Goal: Information Seeking & Learning: Check status

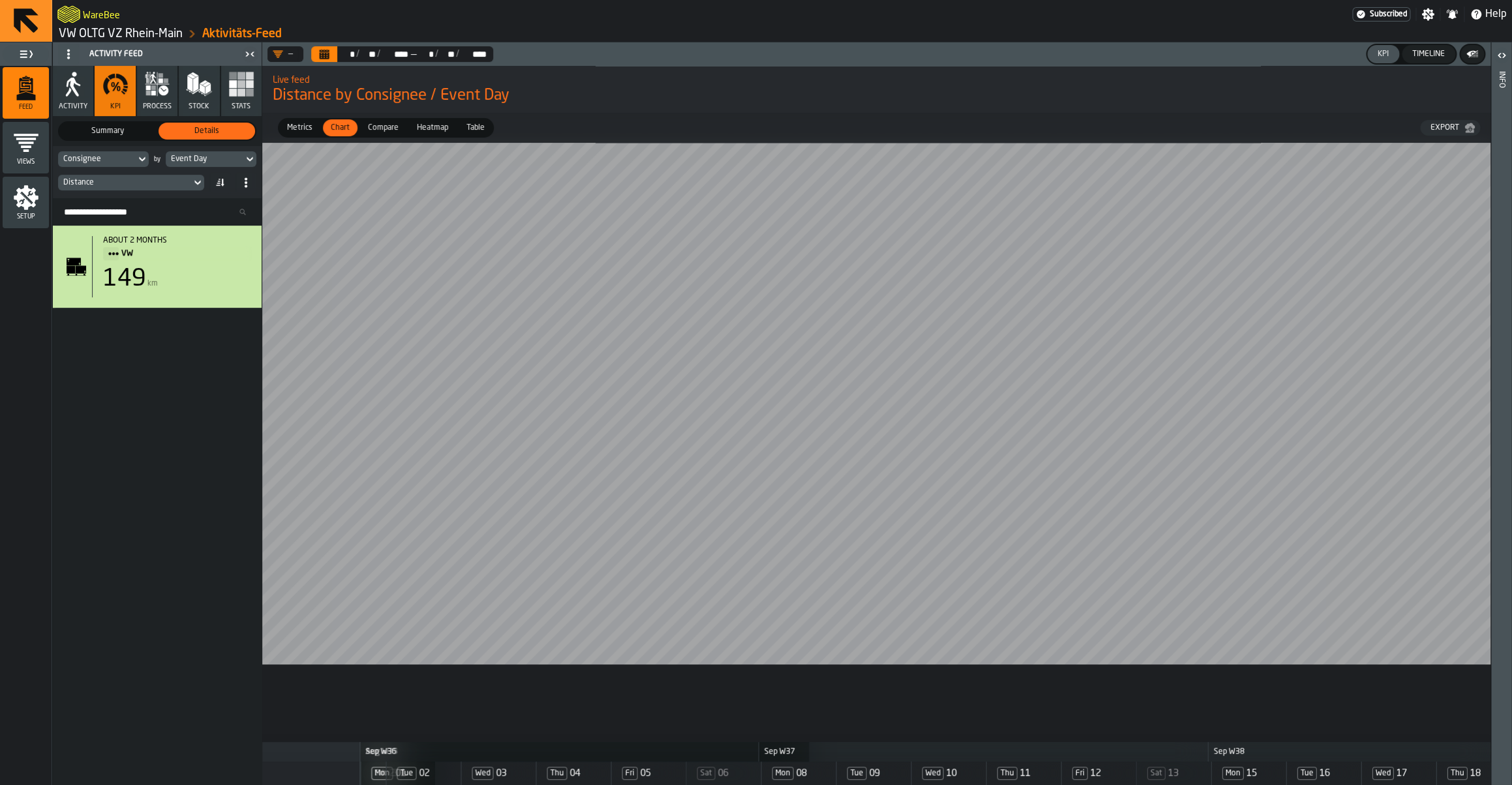
scroll to position [0, 1434]
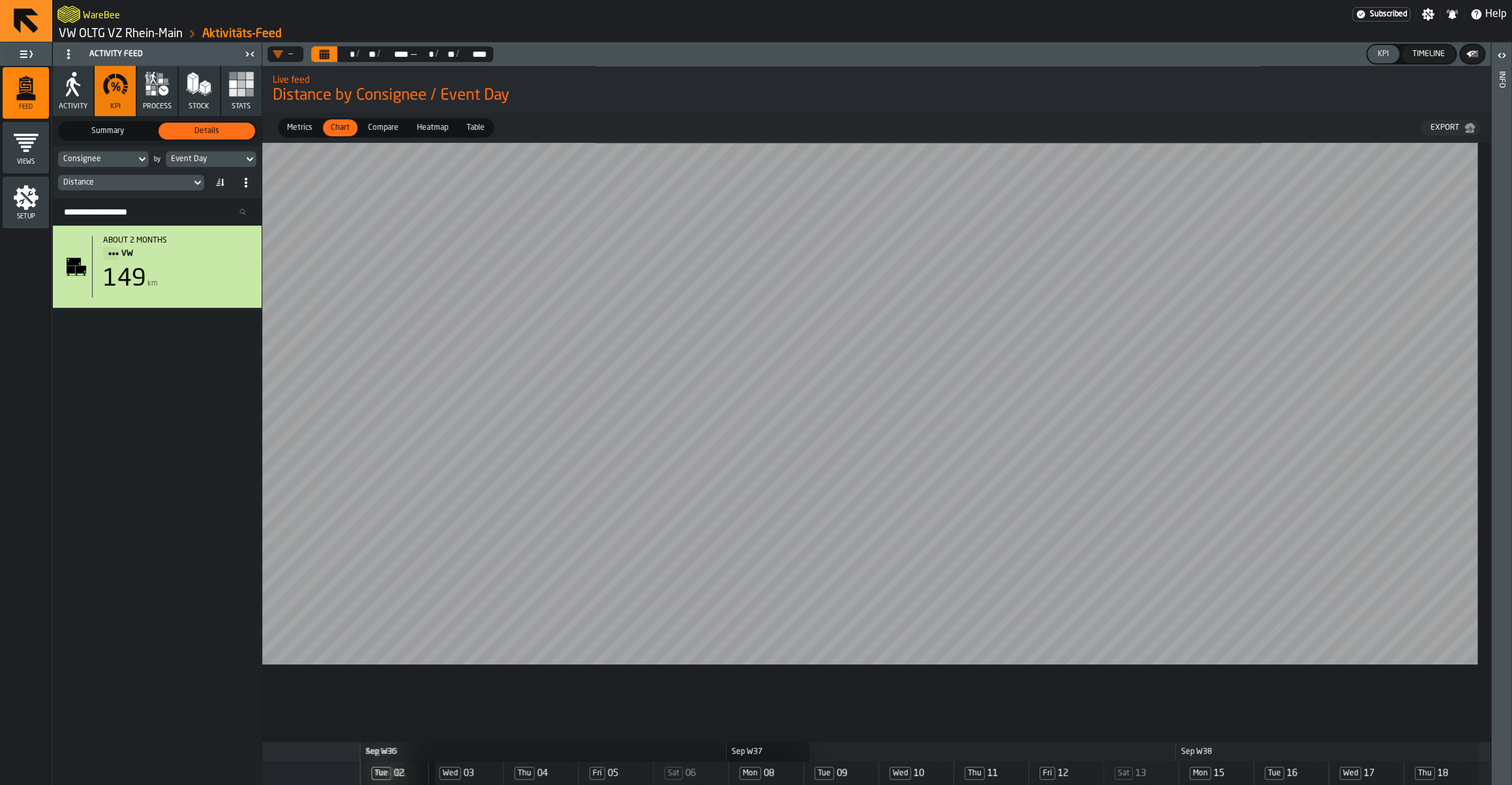
click at [129, 183] on div "Distance" at bounding box center [125, 183] width 122 height 9
click at [131, 299] on div "Distance Per Line" at bounding box center [150, 296] width 92 height 16
click at [113, 412] on main "Feed Views Shifts Employees Setup Activity Feed Activity KPI process Stock Stat…" at bounding box center [756, 414] width 1512 height 743
click at [465, 133] on span "Table" at bounding box center [475, 128] width 28 height 12
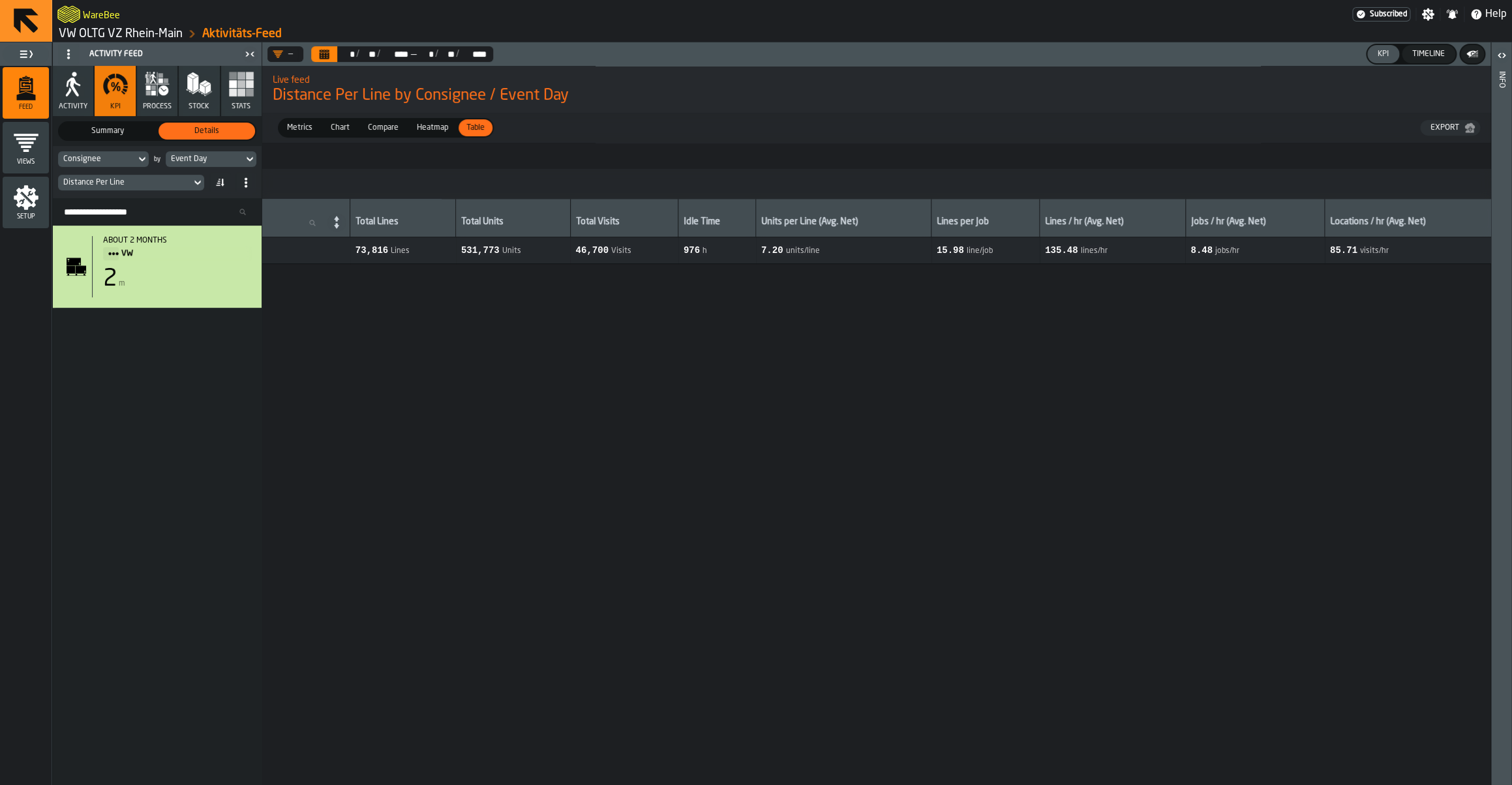
scroll to position [0, 129]
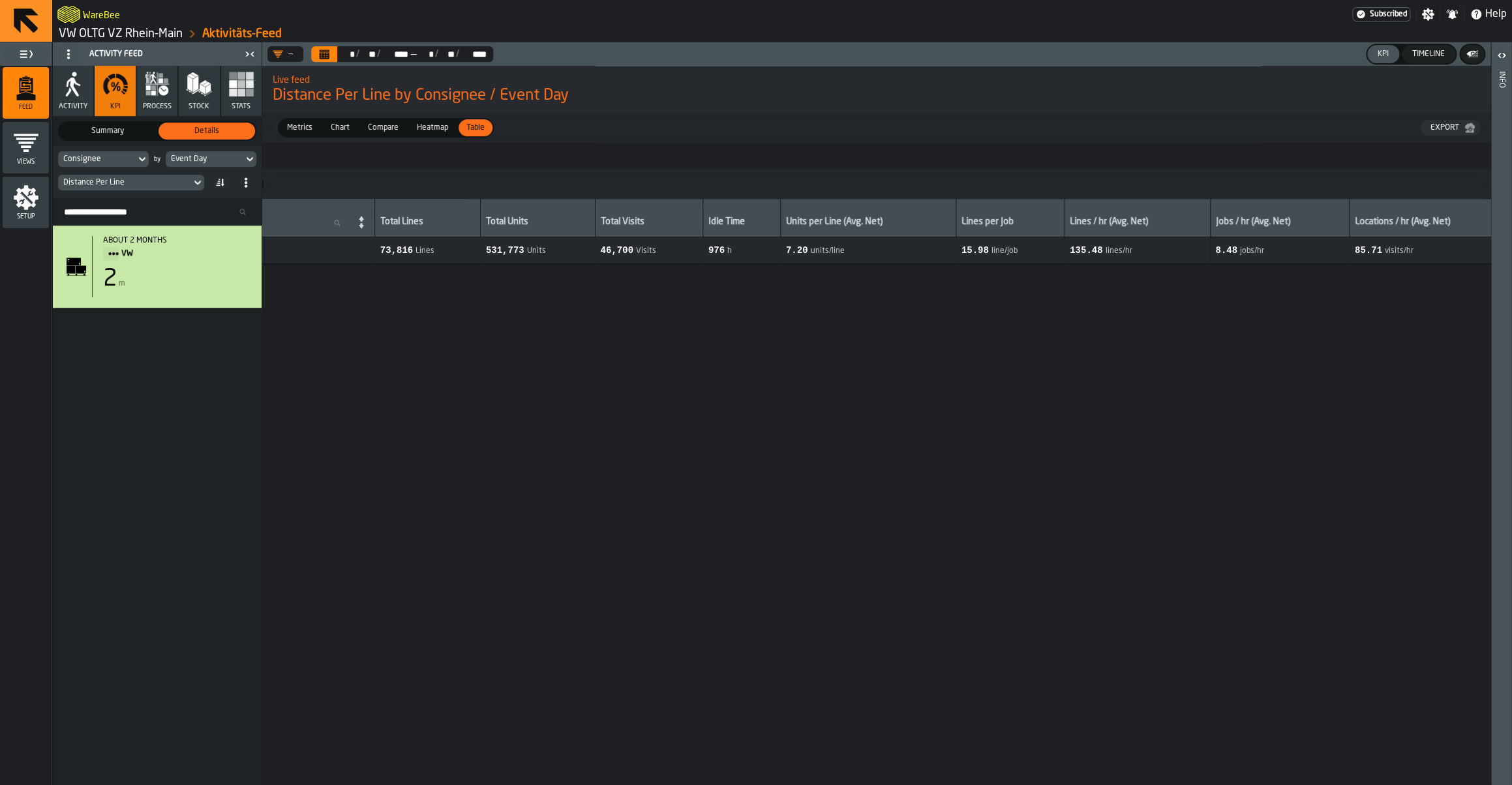
click at [104, 136] on span "Summary" at bounding box center [107, 131] width 91 height 12
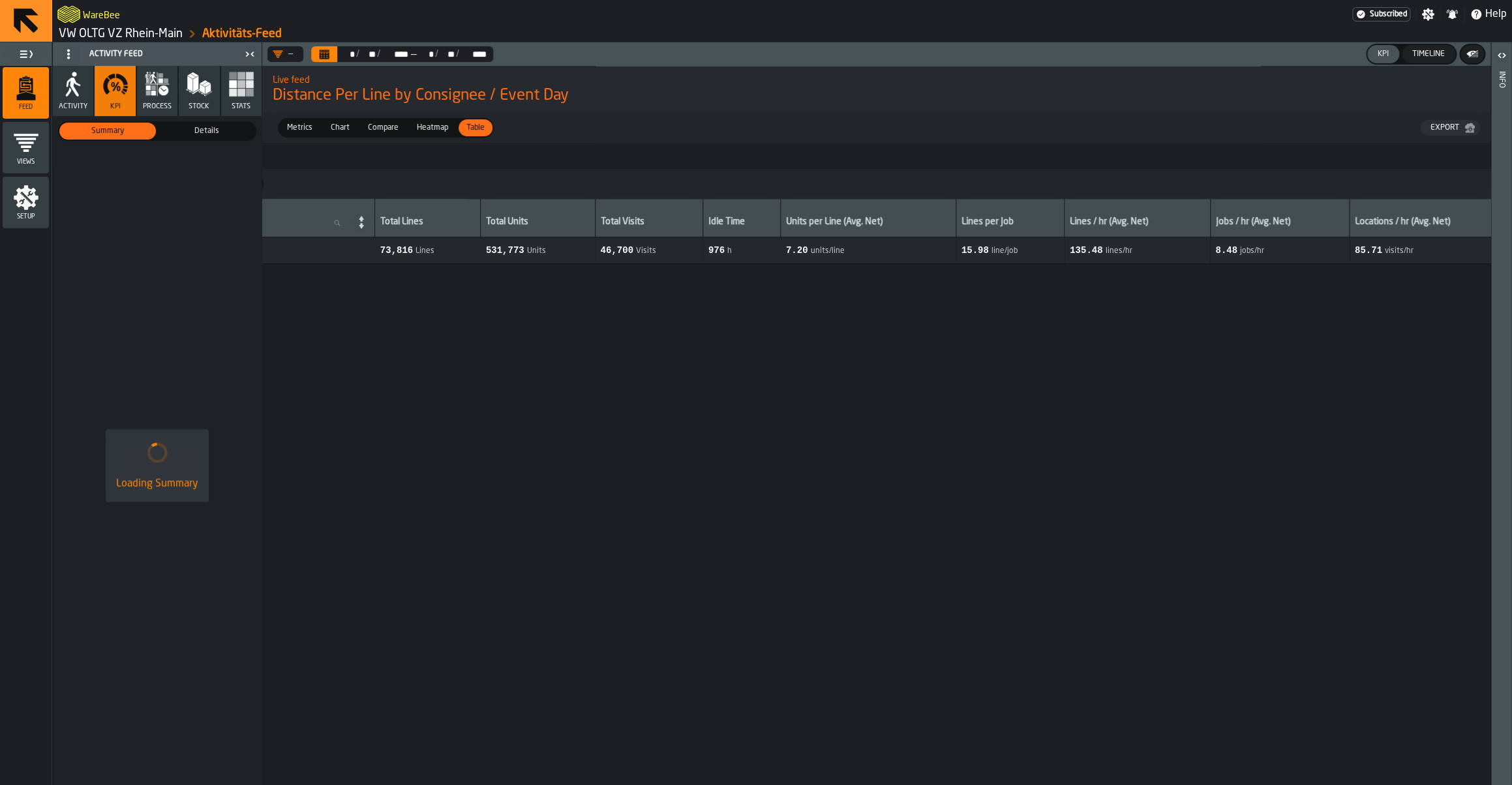
click at [195, 137] on span "Details" at bounding box center [207, 131] width 91 height 12
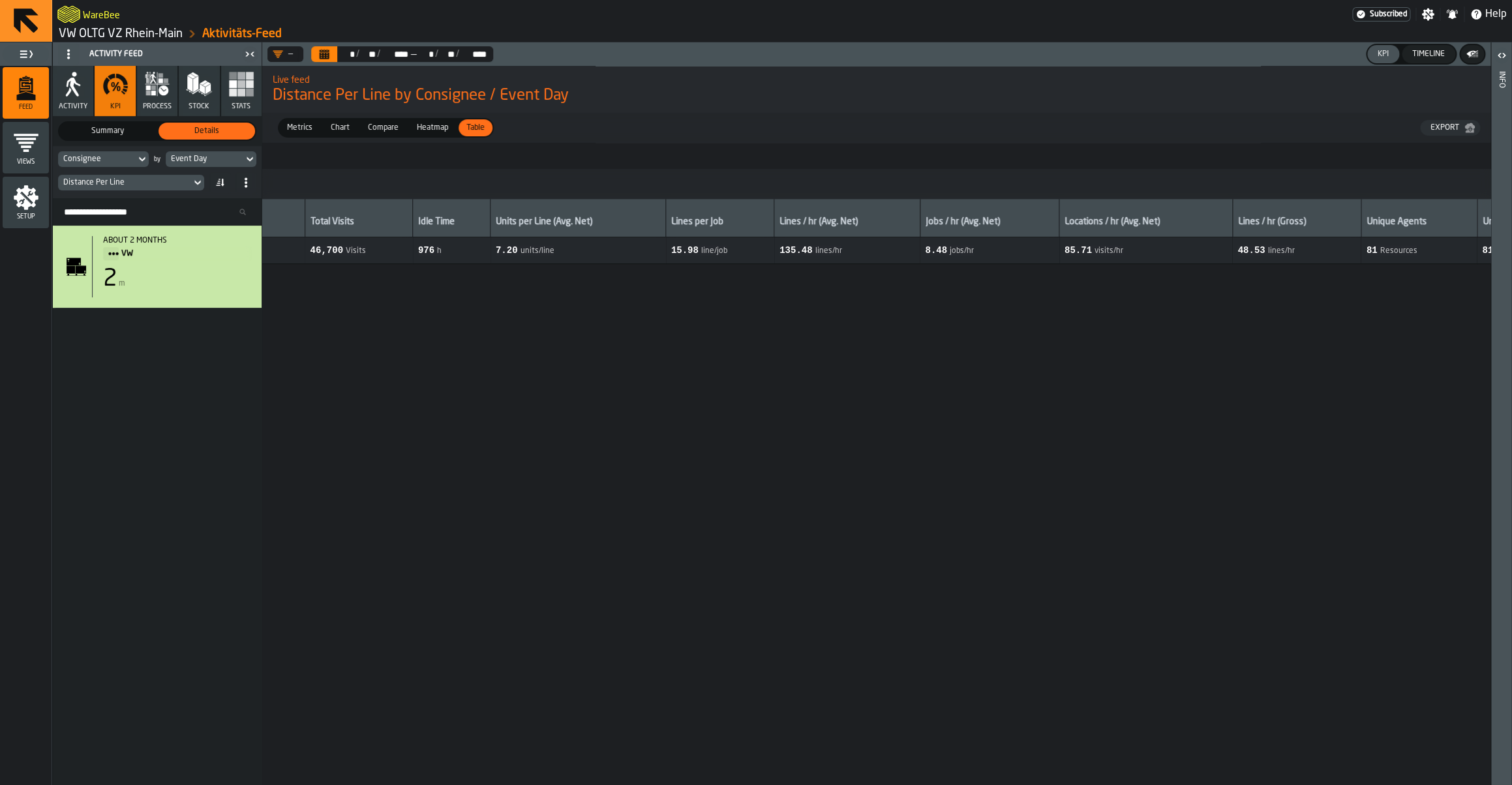
scroll to position [0, 468]
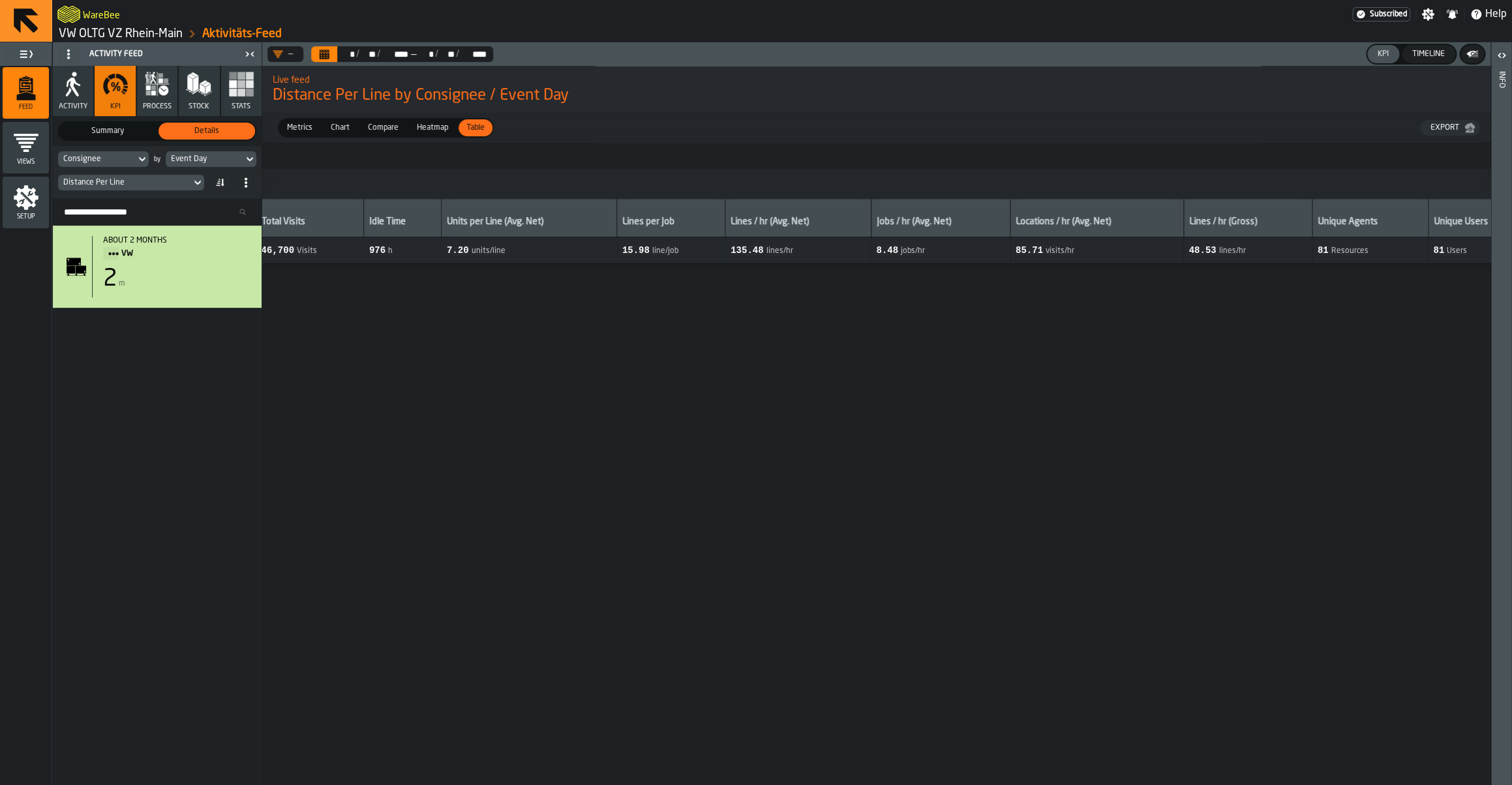
click at [81, 78] on icon "button" at bounding box center [72, 83] width 26 height 26
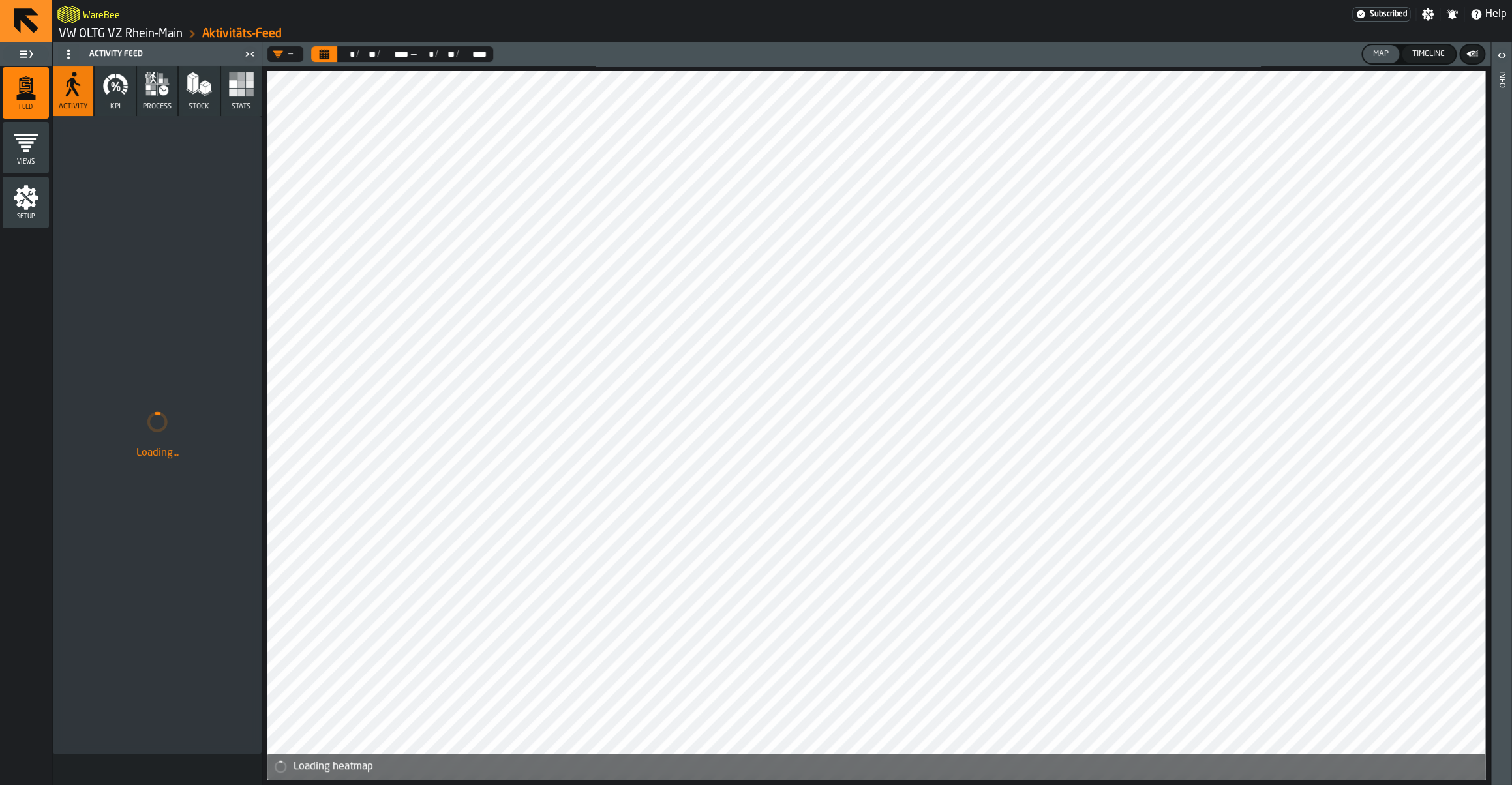
click at [147, 81] on icon "button" at bounding box center [147, 78] width 3 height 9
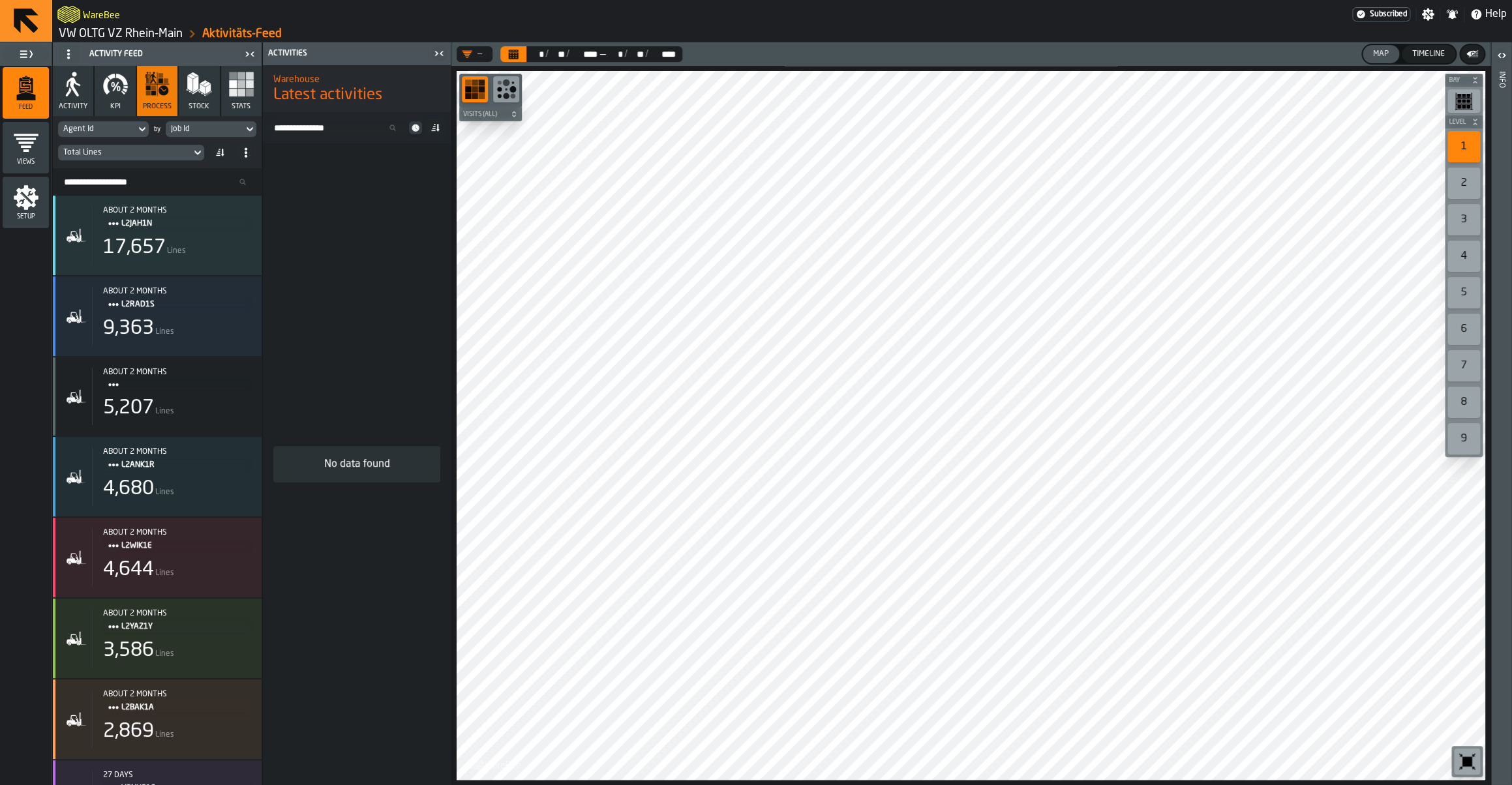
click at [158, 153] on div "Total Lines" at bounding box center [125, 152] width 122 height 9
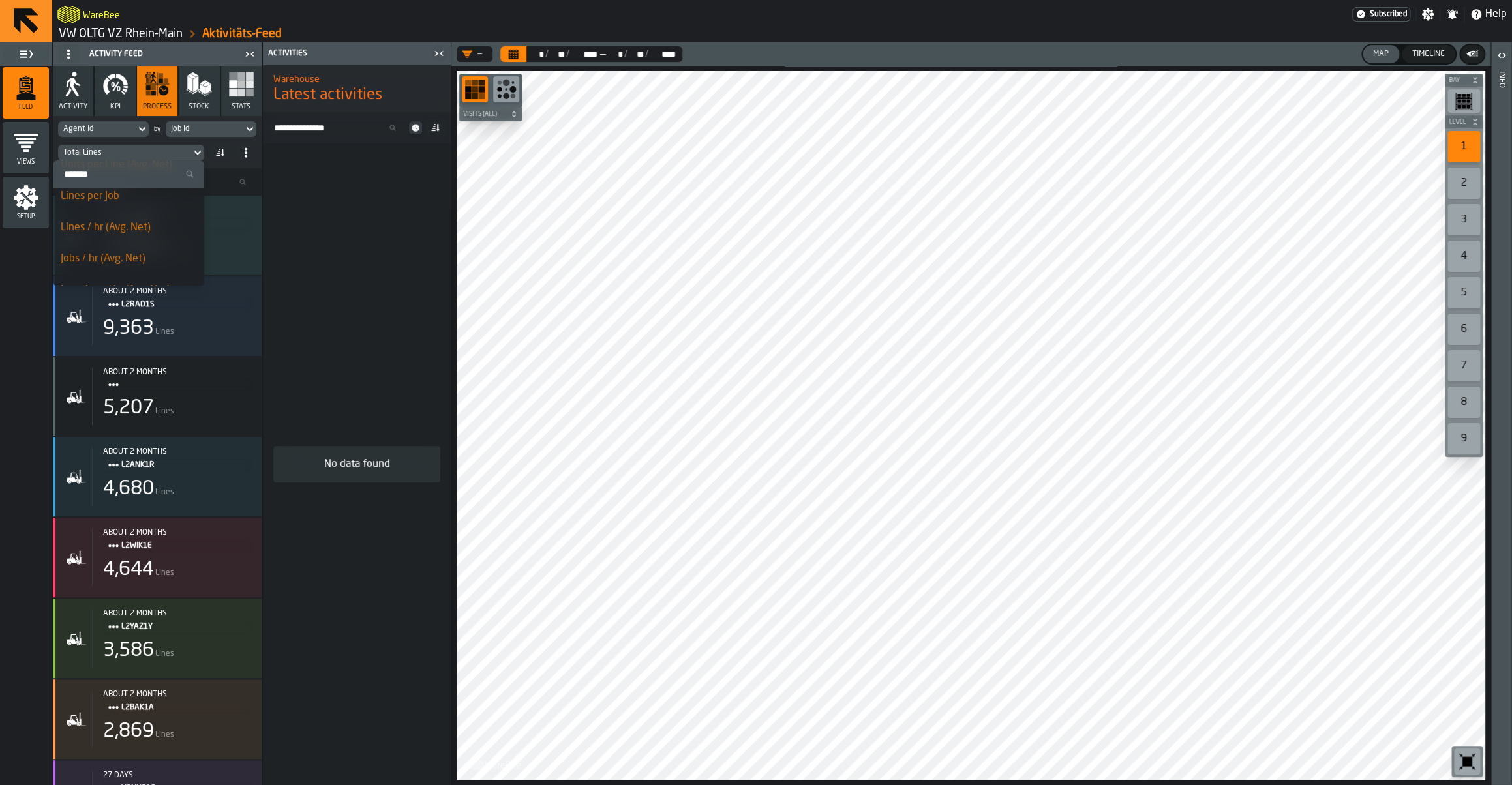
scroll to position [190, 0]
click at [125, 103] on button "KPI" at bounding box center [115, 90] width 40 height 50
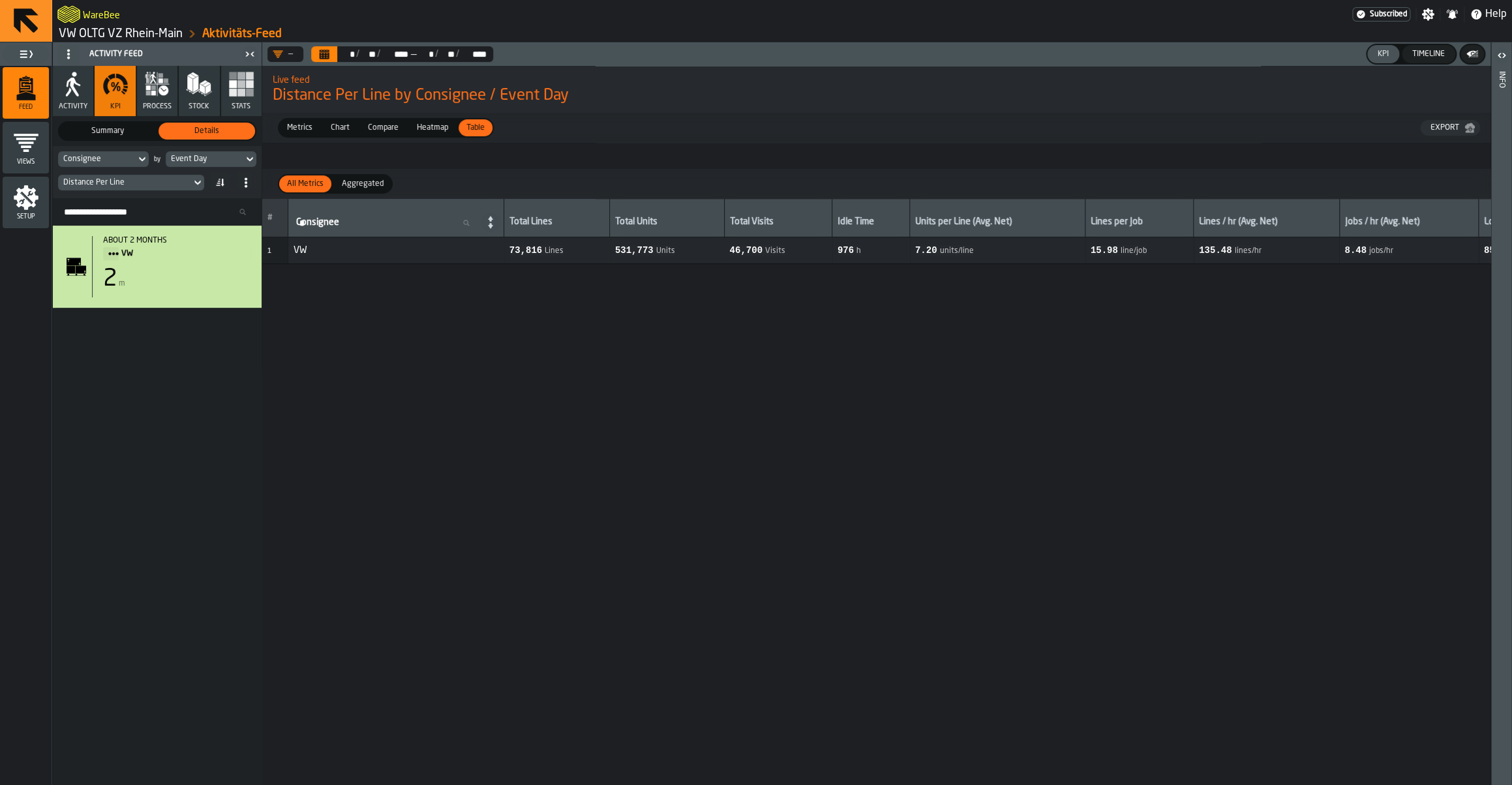
click at [245, 95] on rect "button" at bounding box center [241, 92] width 7 height 7
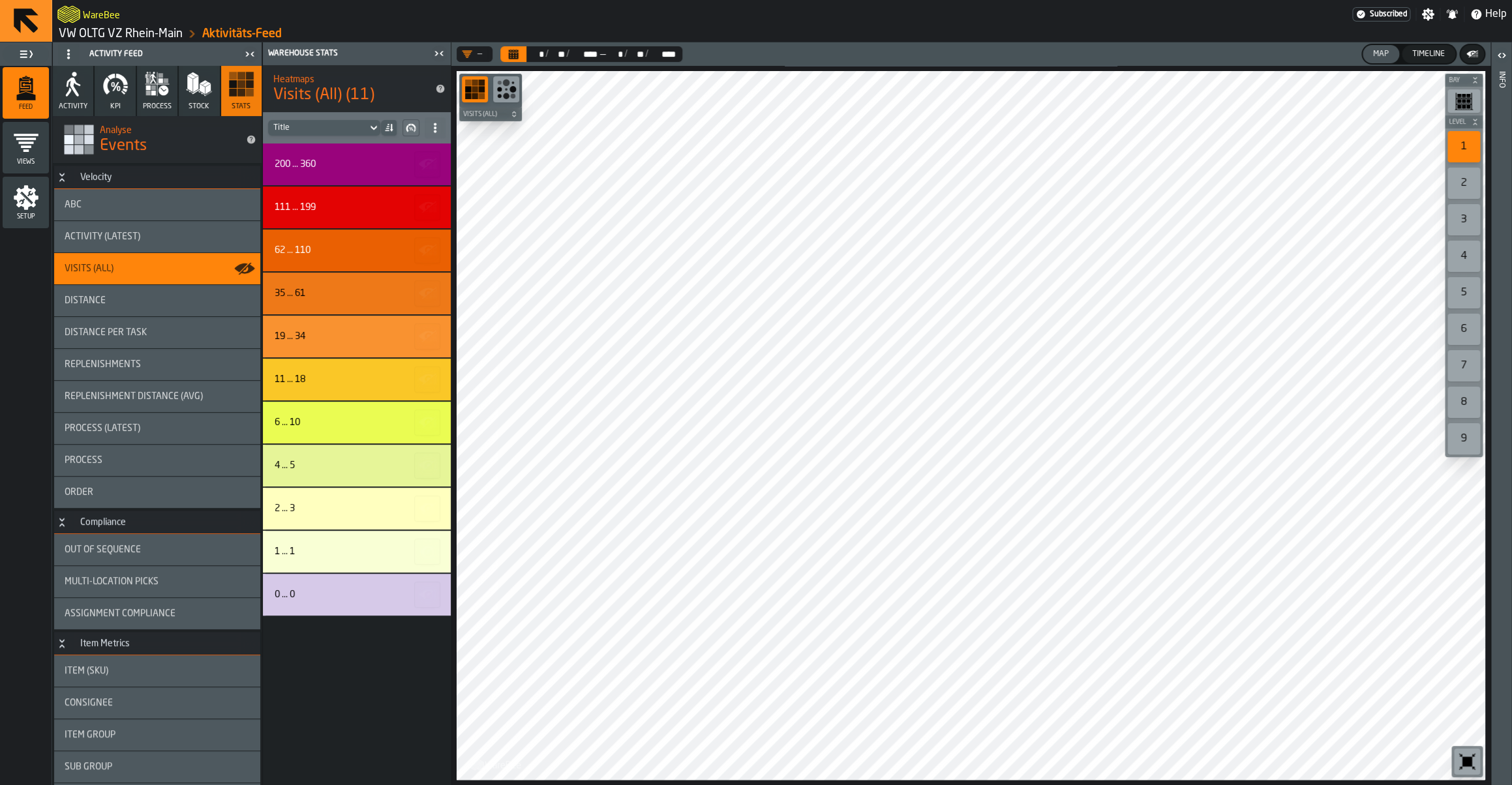
click at [67, 89] on icon "button" at bounding box center [72, 83] width 26 height 26
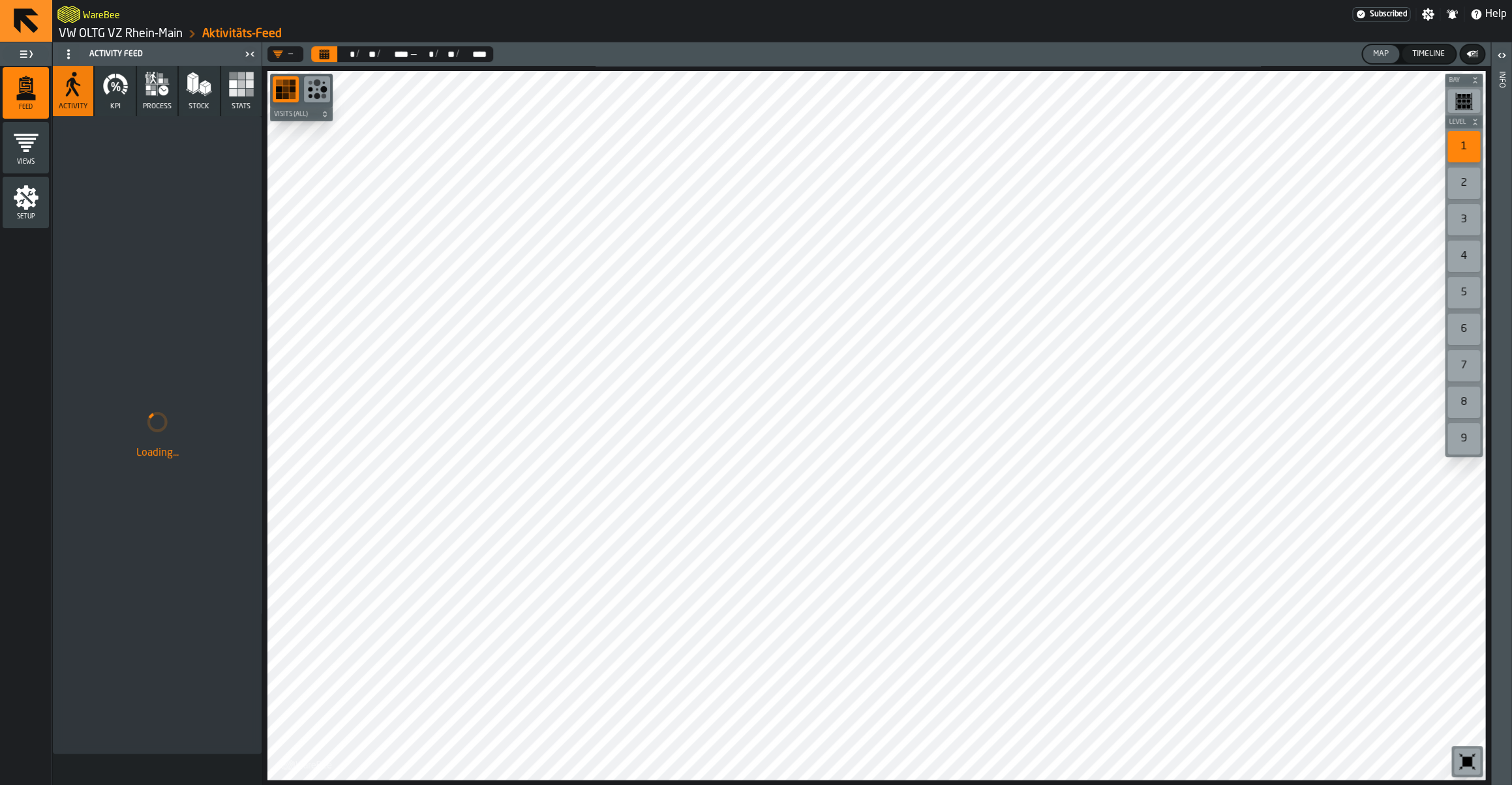
click at [110, 88] on icon "button" at bounding box center [115, 83] width 26 height 26
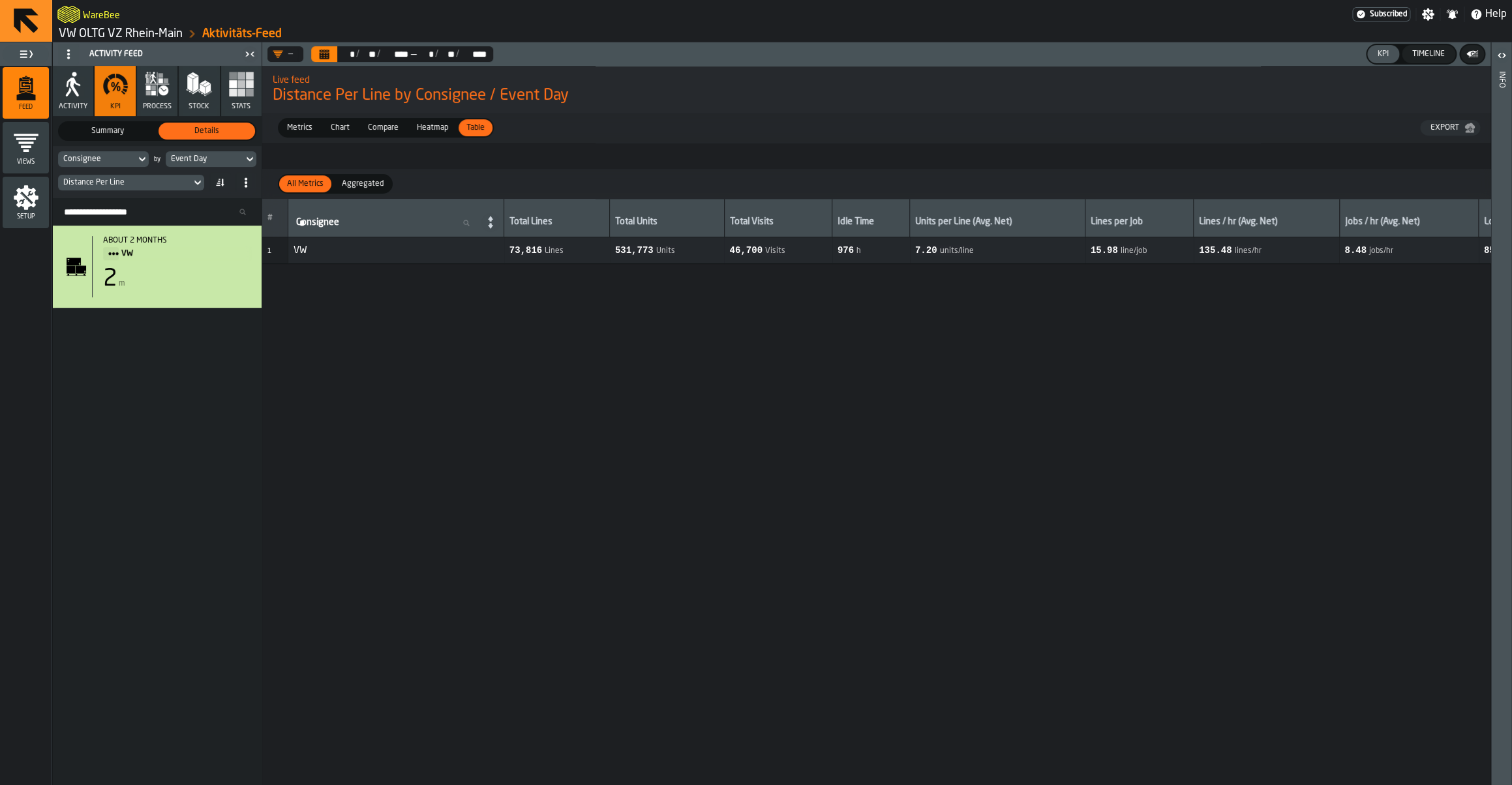
click at [117, 180] on div "Distance Per Line" at bounding box center [125, 183] width 122 height 9
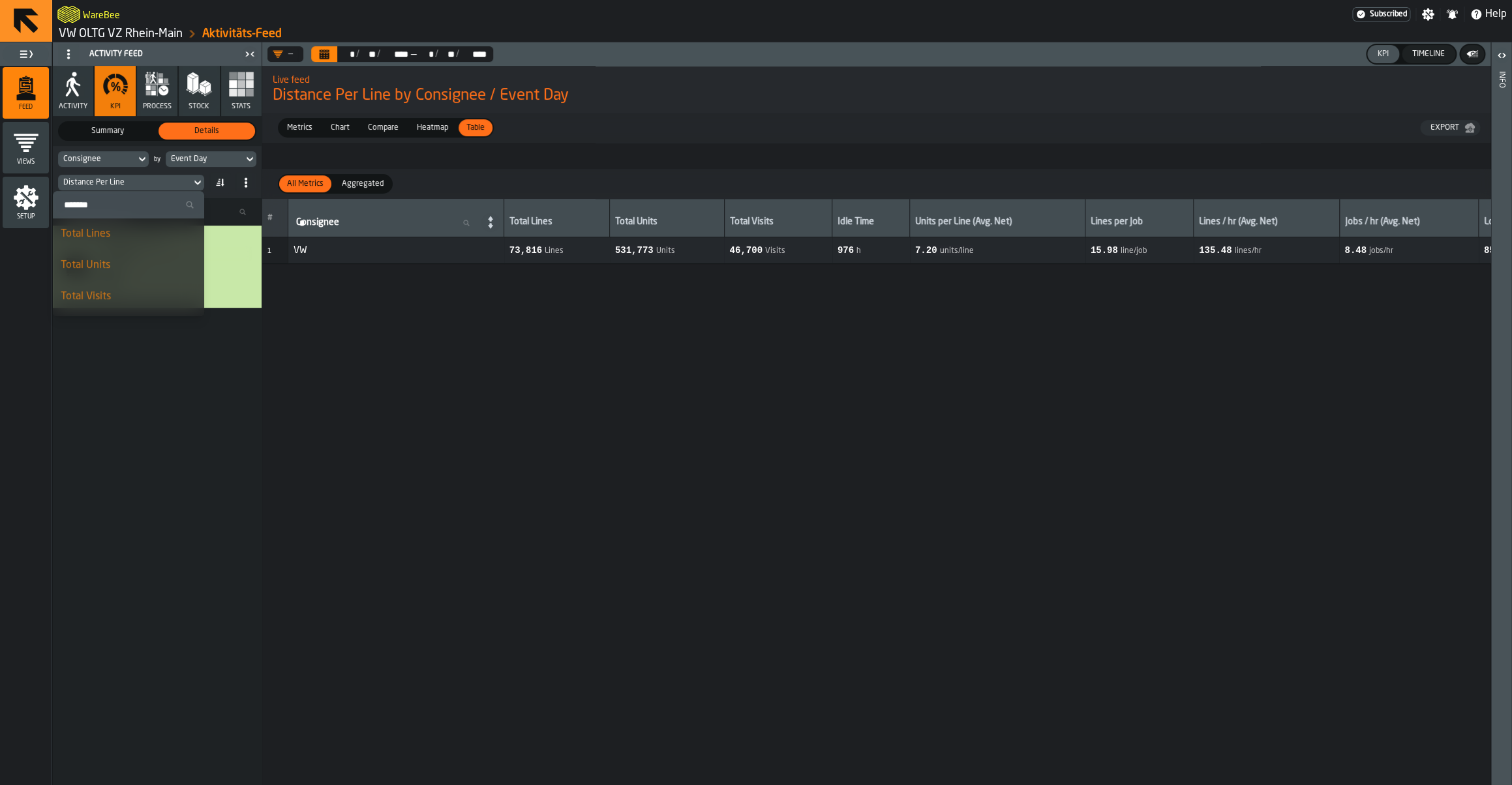
click at [101, 215] on label "Search" at bounding box center [128, 204] width 151 height 28
click at [101, 213] on input "Search" at bounding box center [128, 204] width 141 height 17
type input "*****"
click at [128, 294] on div "Lines / hr (Avg. Net)" at bounding box center [139, 296] width 116 height 16
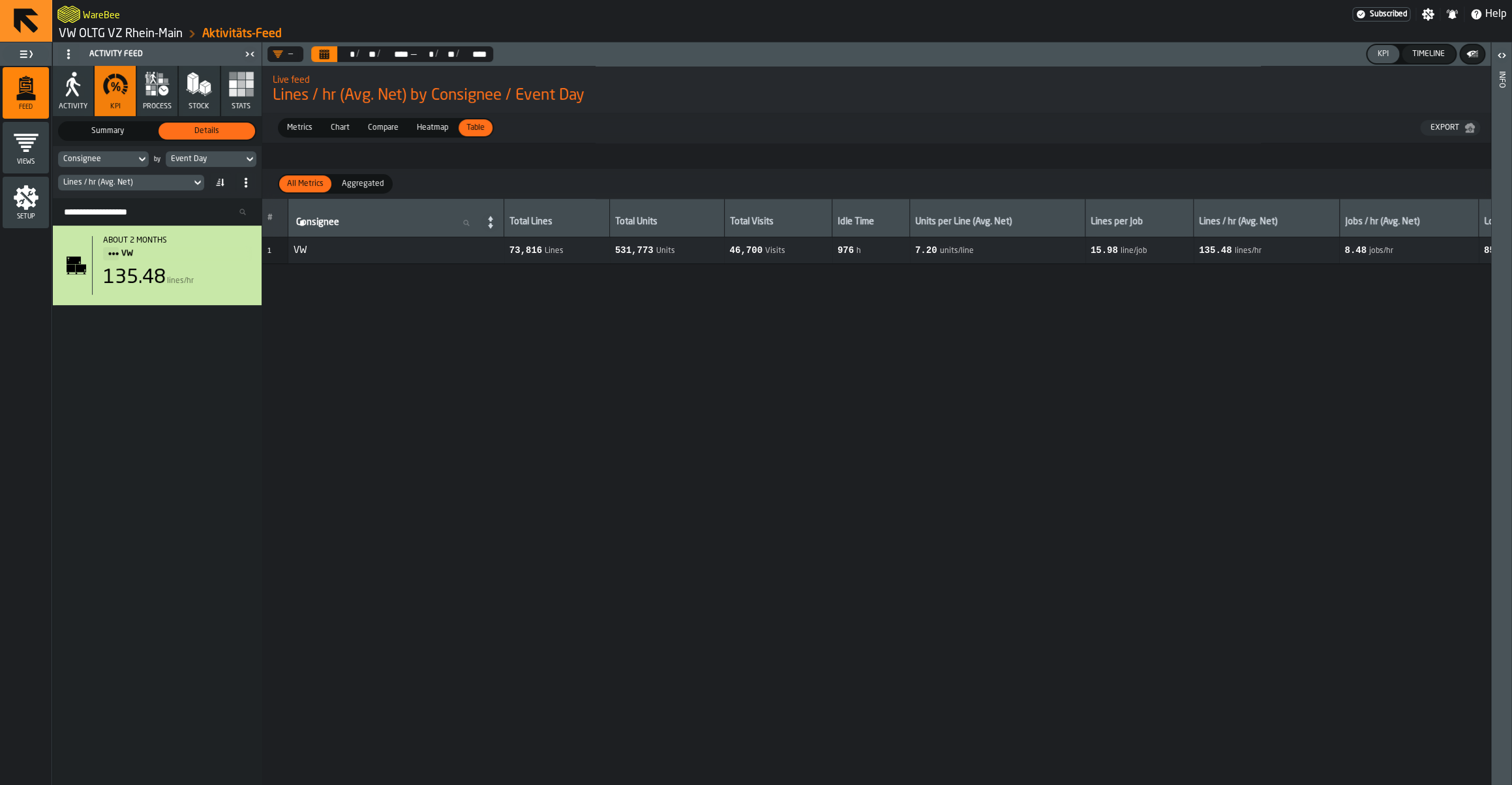
click at [113, 133] on span "Summary" at bounding box center [107, 131] width 91 height 12
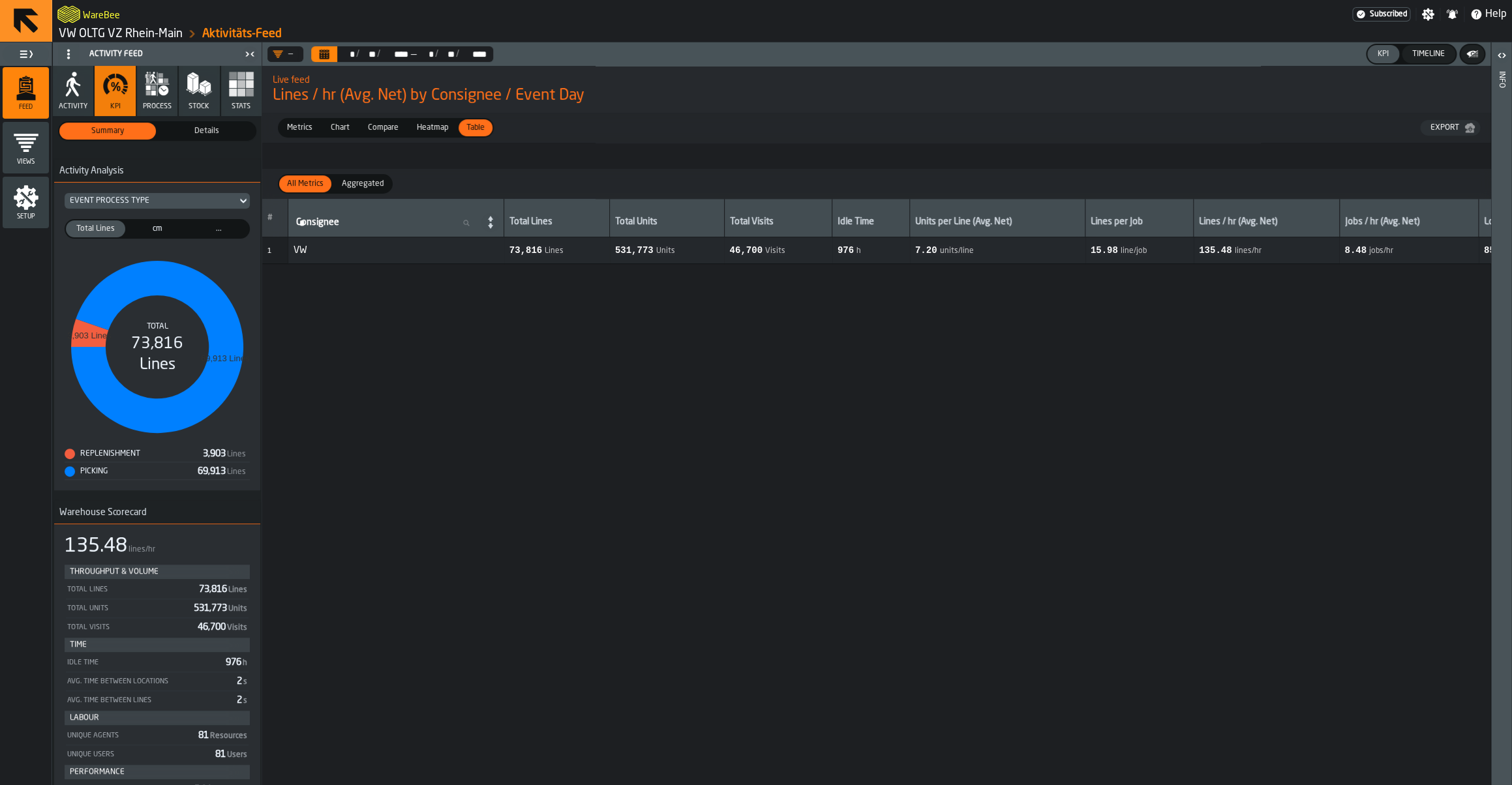
click at [304, 133] on span "Metrics" at bounding box center [300, 128] width 36 height 12
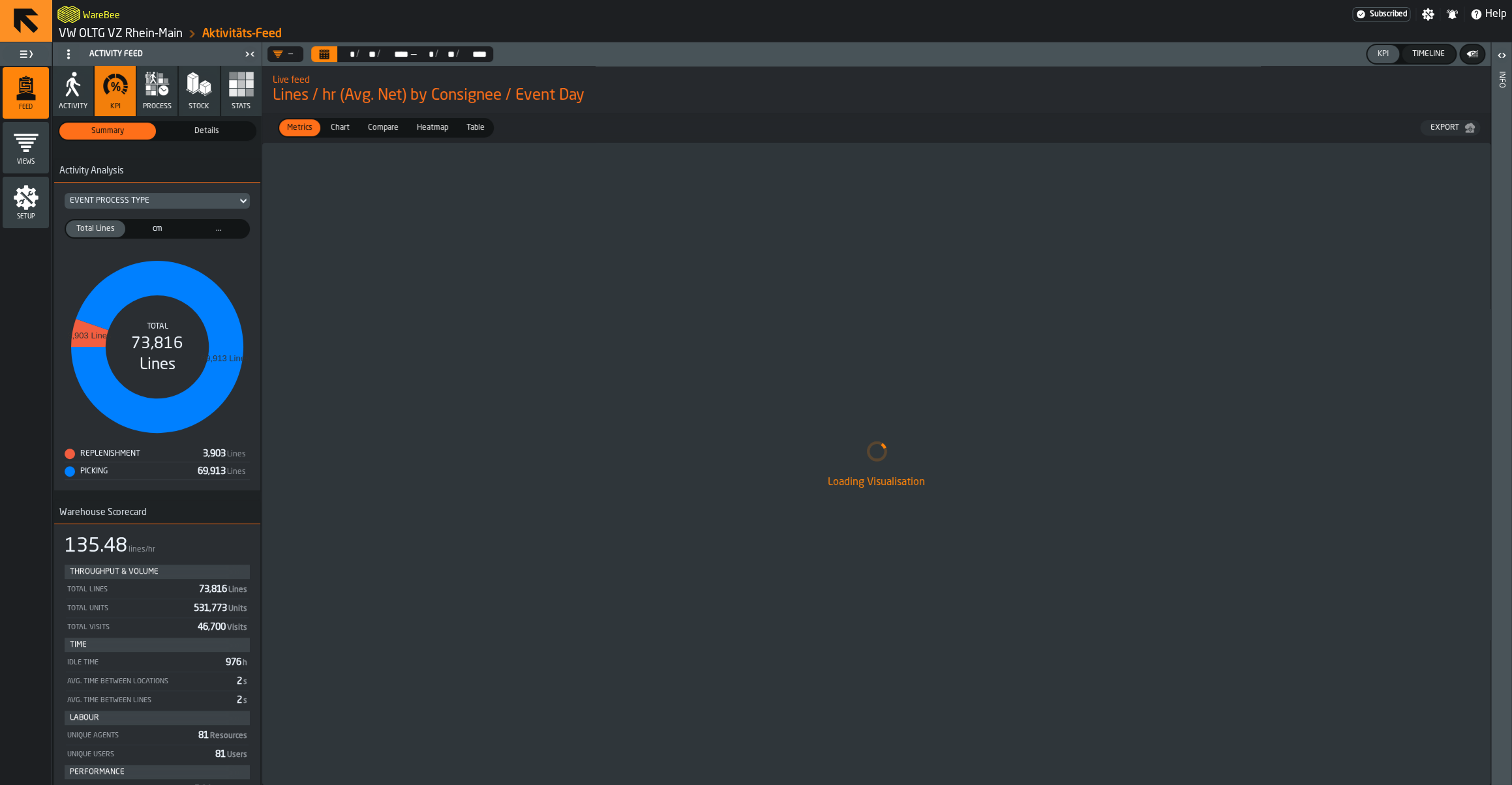
click at [348, 127] on span "Chart" at bounding box center [339, 128] width 29 height 12
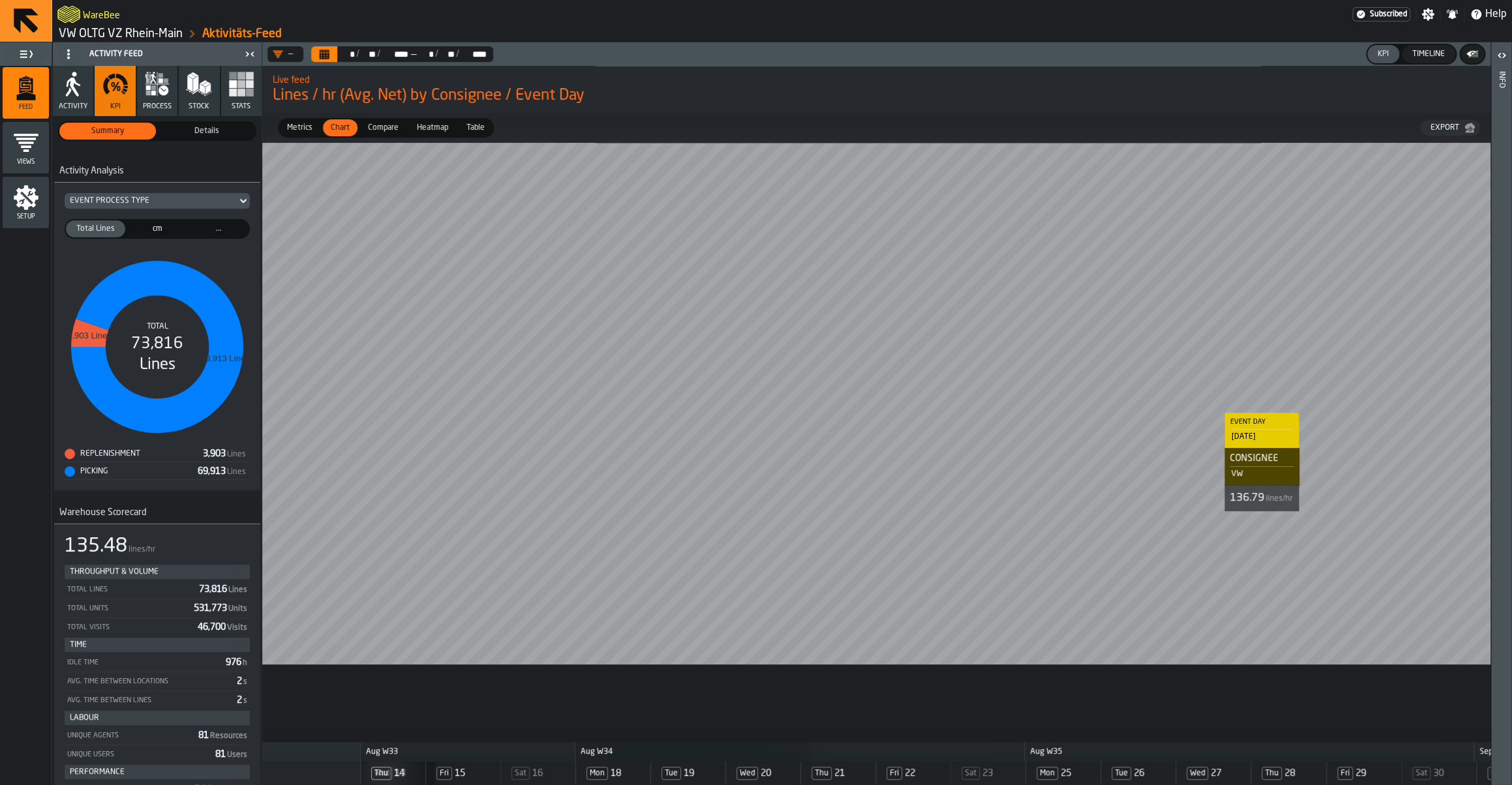
scroll to position [0, 535]
click at [234, 95] on rect "button" at bounding box center [233, 92] width 7 height 7
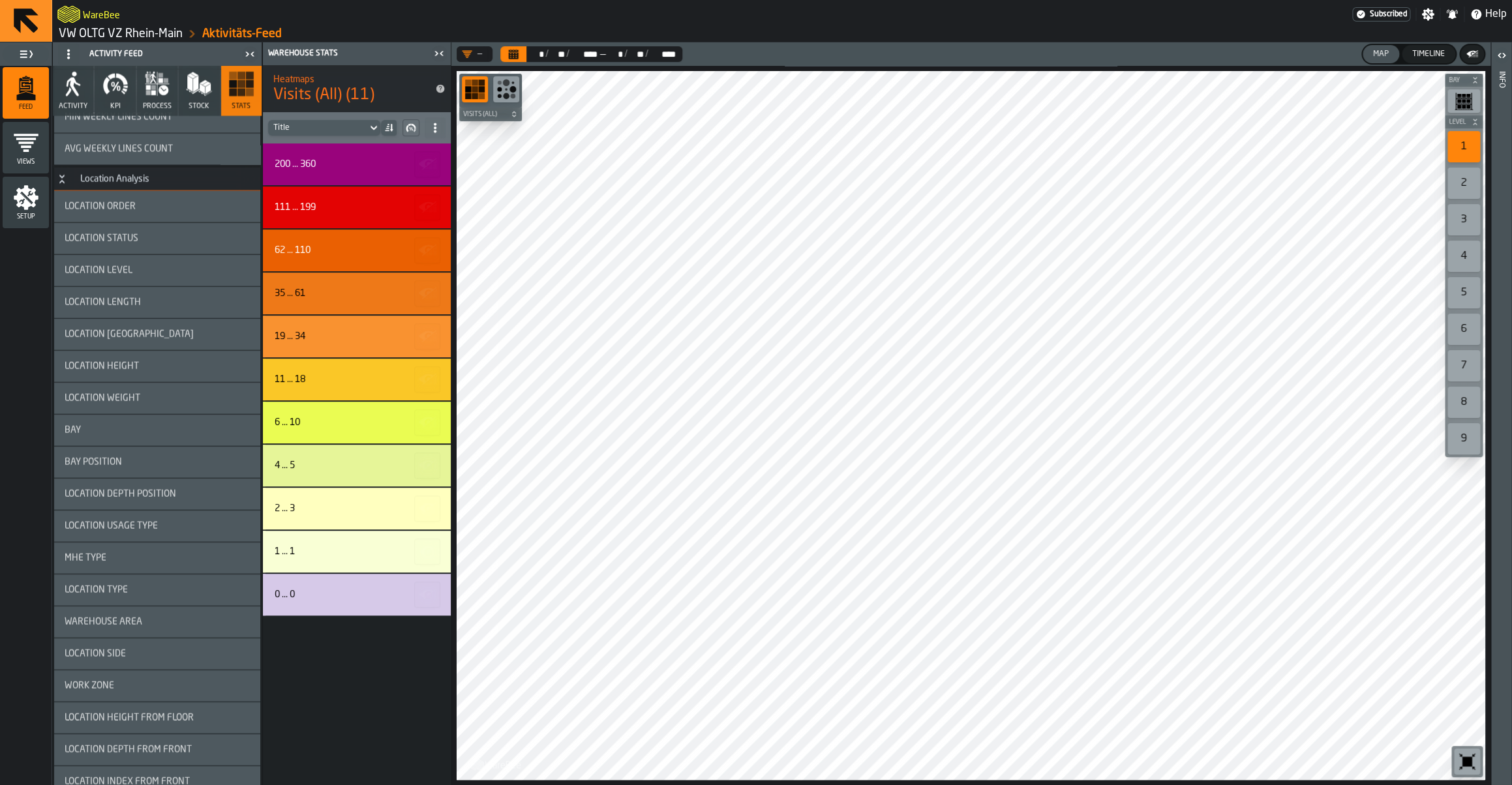
scroll to position [1980, 0]
